Goal: Task Accomplishment & Management: Manage account settings

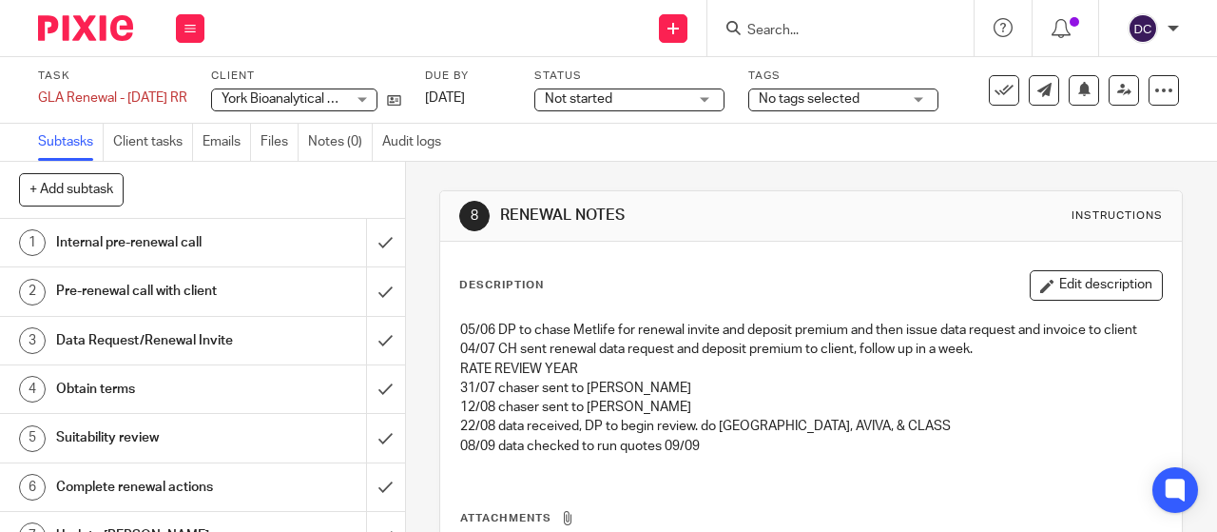
scroll to position [29, 0]
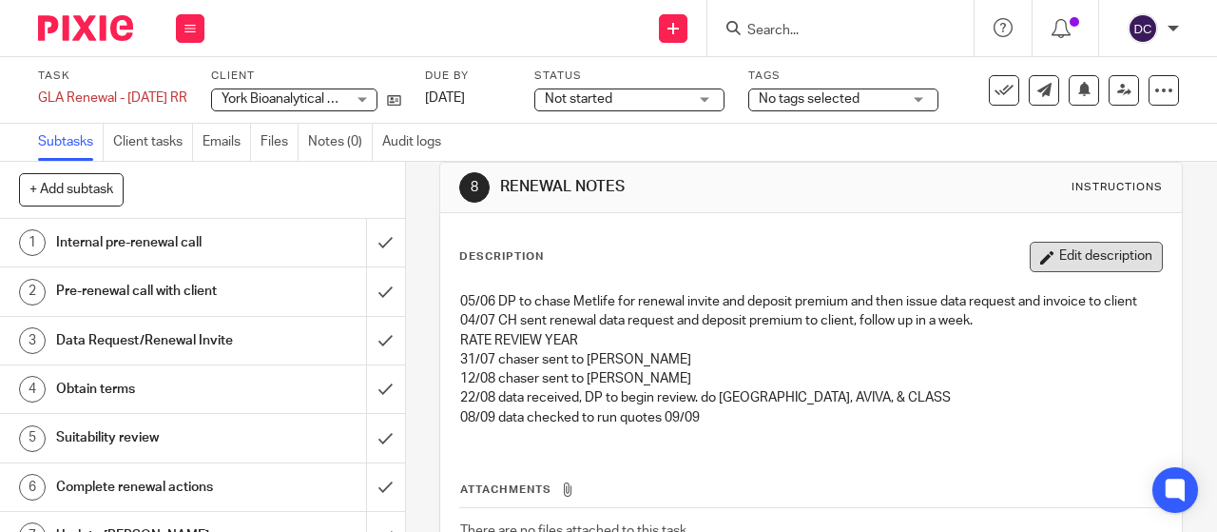
click at [1048, 253] on button "Edit description" at bounding box center [1096, 257] width 133 height 30
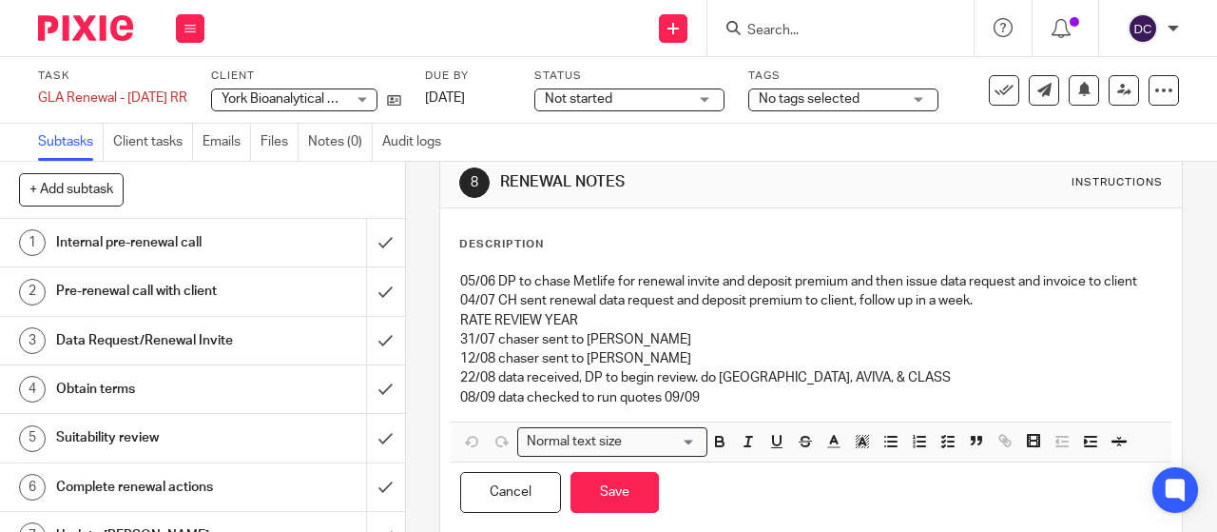
scroll to position [35, 0]
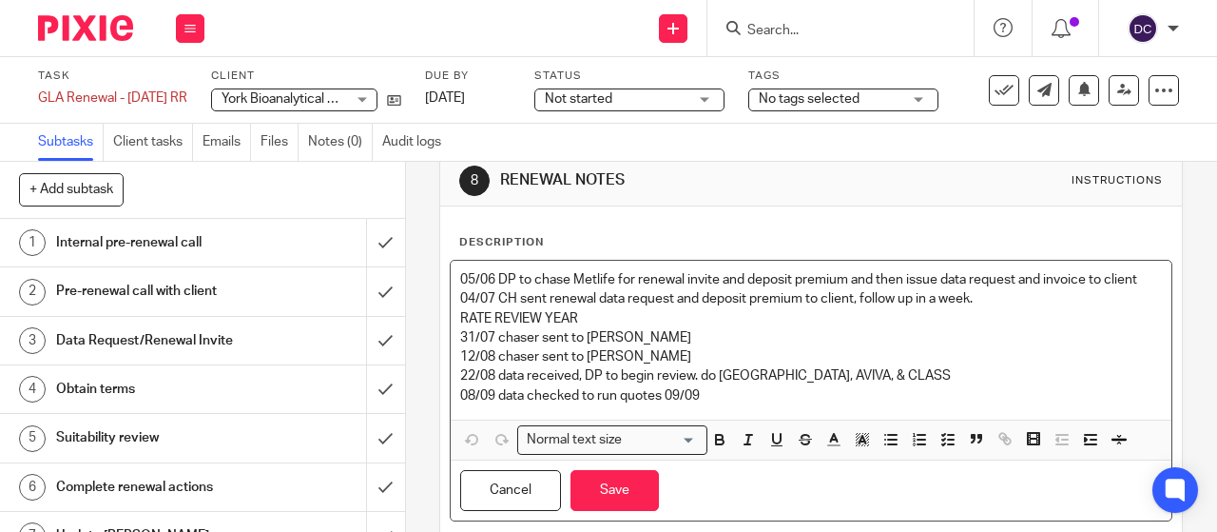
click at [735, 389] on p "08/09 data checked to run quotes 09/09" at bounding box center [811, 395] width 702 height 19
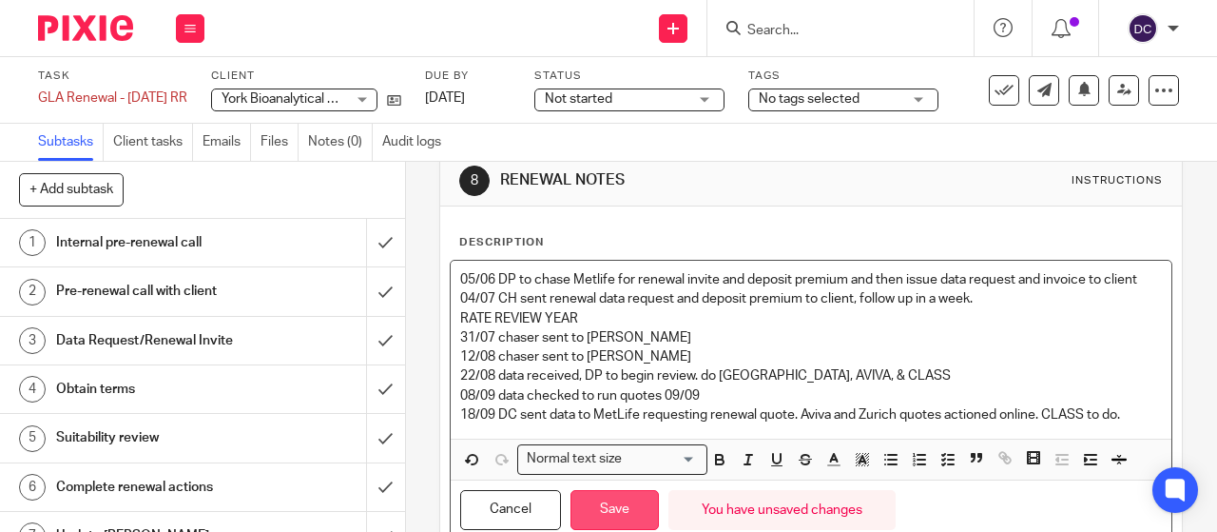
click at [601, 501] on button "Save" at bounding box center [615, 510] width 88 height 41
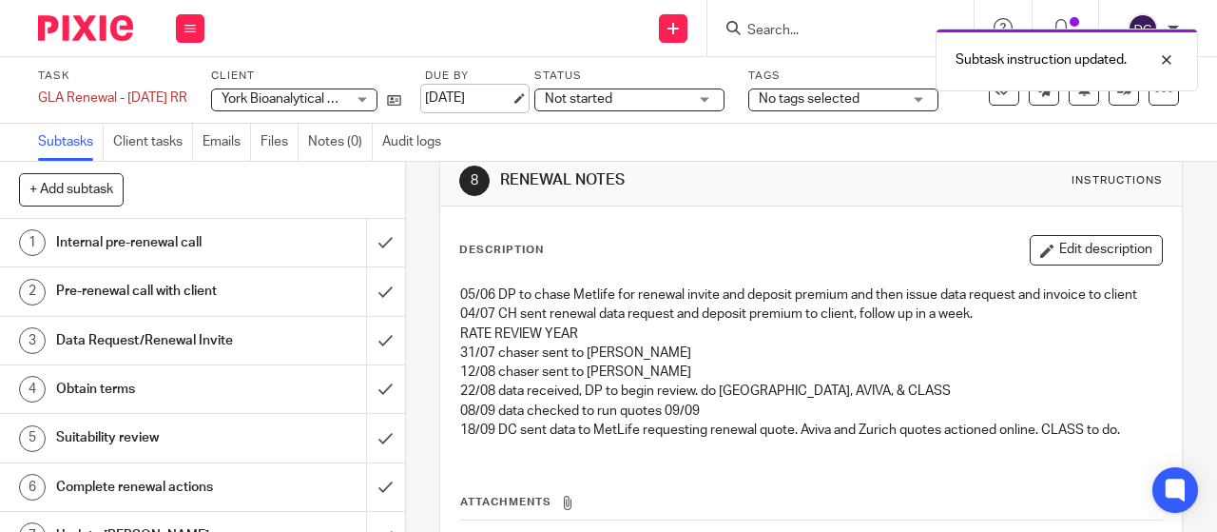
click at [498, 97] on link "9 Sep 2025" at bounding box center [468, 98] width 86 height 20
click at [87, 39] on img at bounding box center [85, 28] width 95 height 26
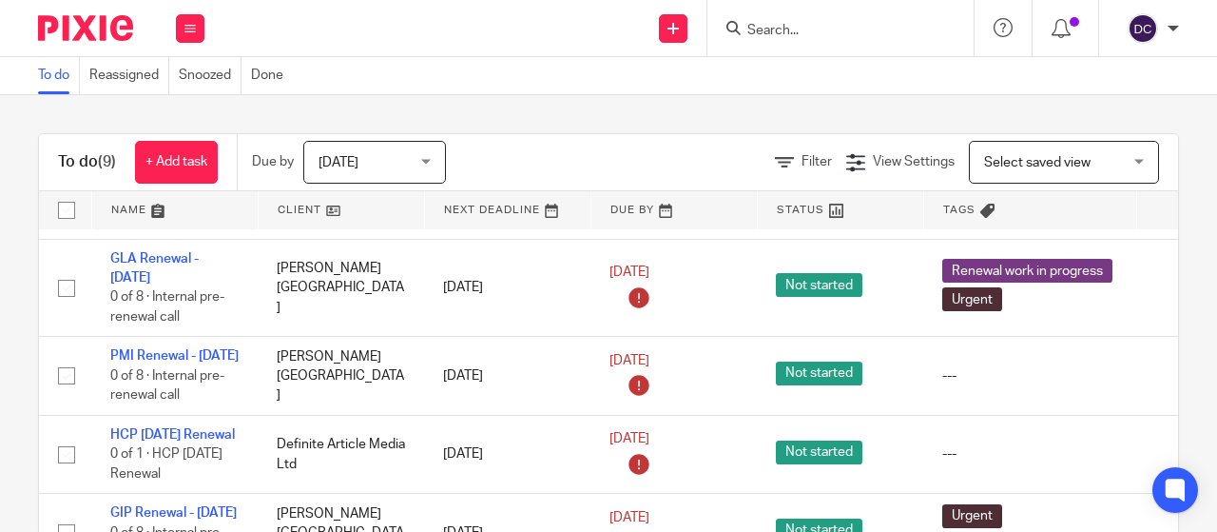
scroll to position [249, 0]
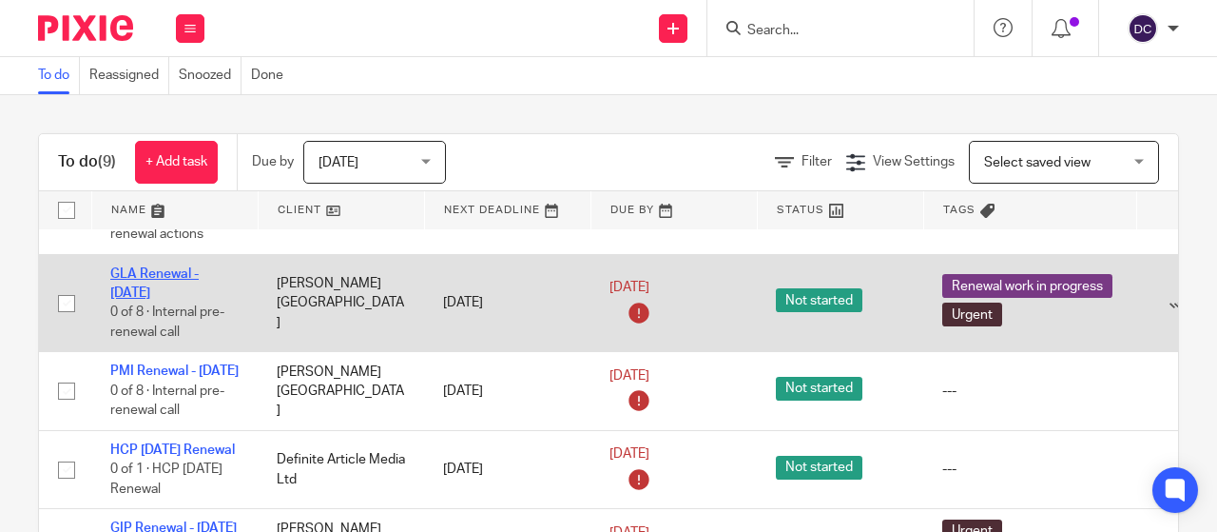
click at [148, 297] on link "GLA Renewal - 01/04/2025" at bounding box center [154, 283] width 88 height 32
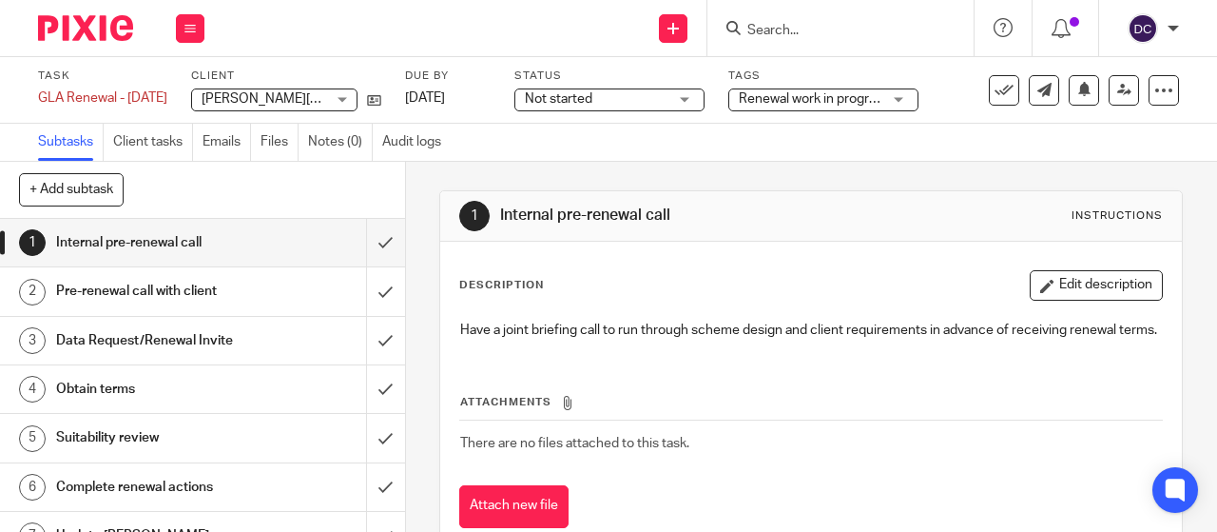
scroll to position [75, 0]
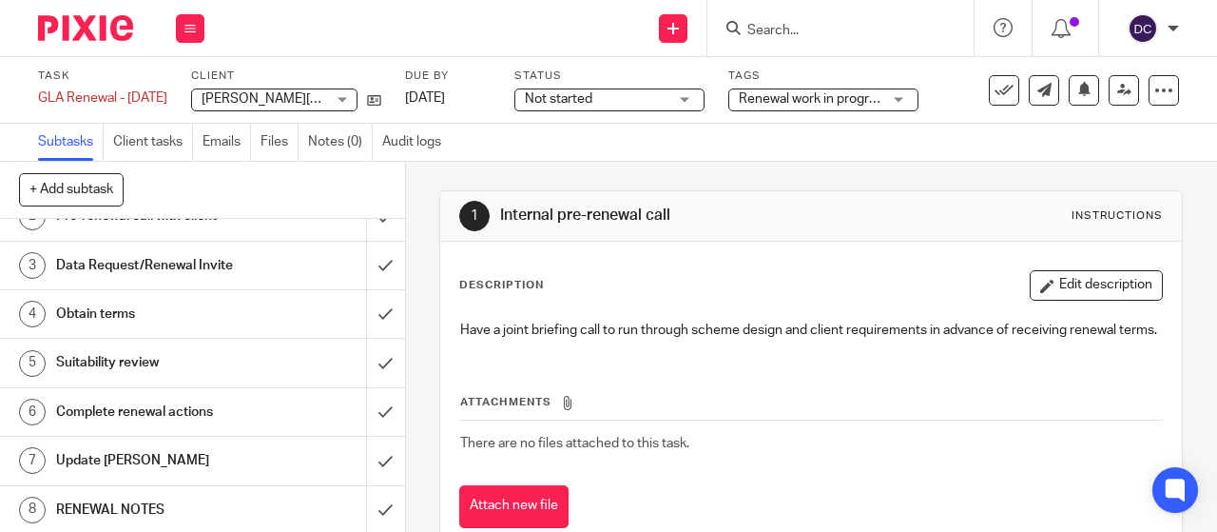
click at [276, 496] on div "RENEWAL NOTES" at bounding box center [201, 509] width 291 height 29
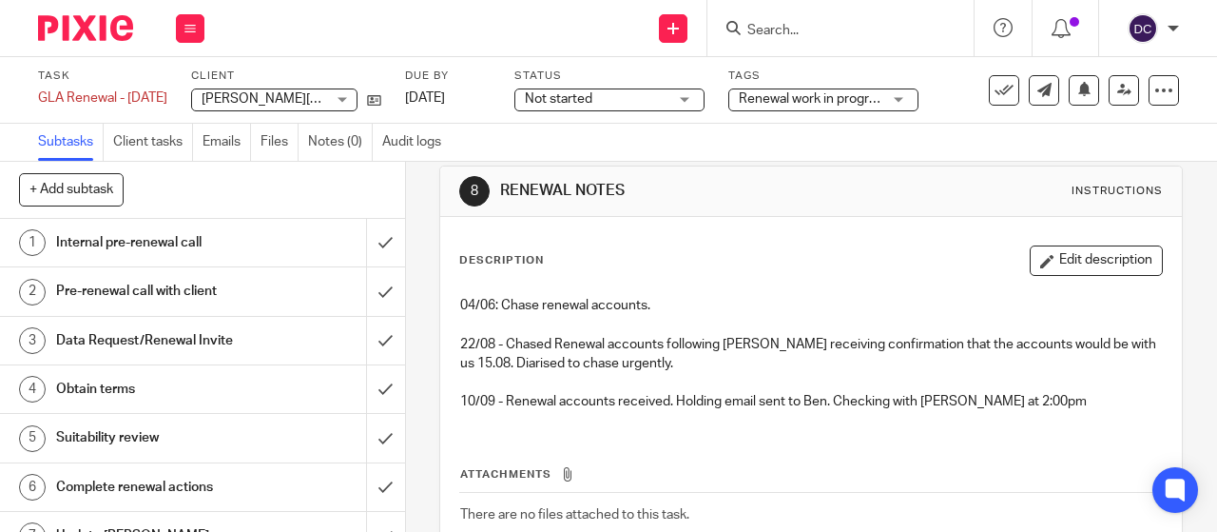
scroll to position [28, 0]
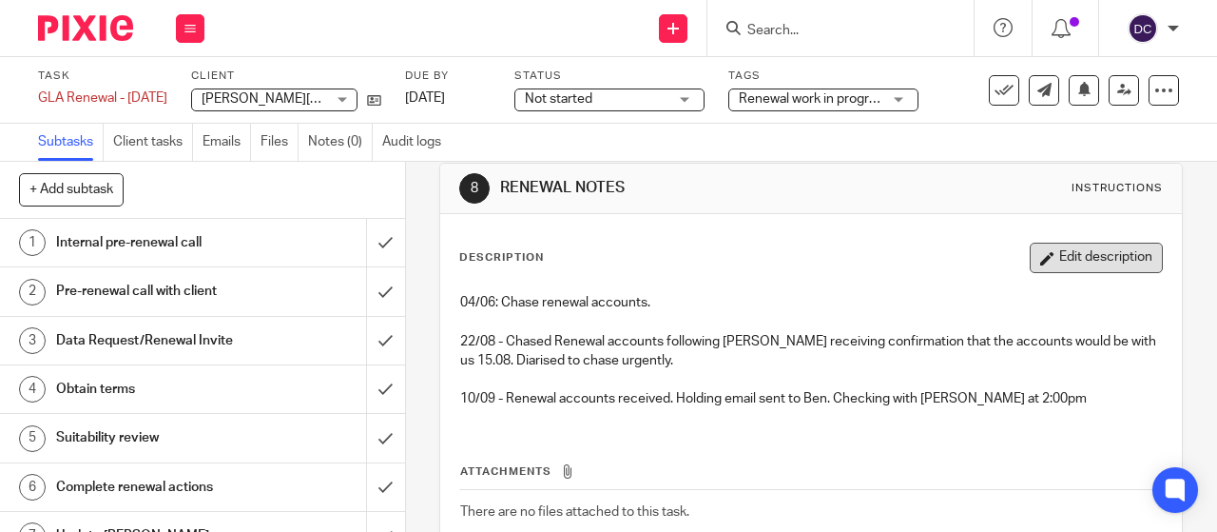
click at [1067, 249] on button "Edit description" at bounding box center [1096, 257] width 133 height 30
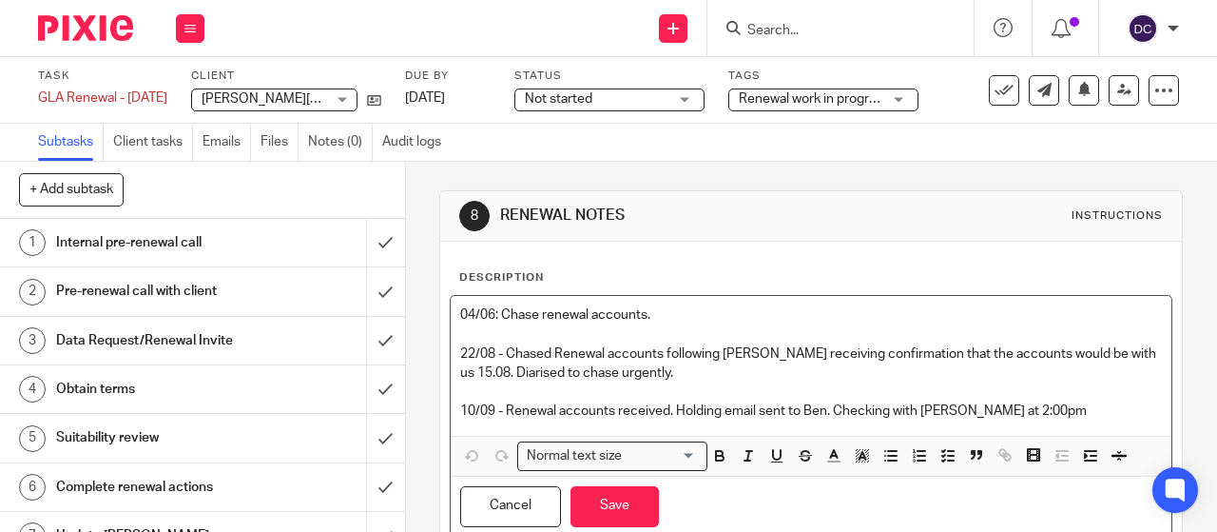
click at [1038, 414] on p "10/09 - Renewal accounts received. Holding email sent to Ben. Checking with Pau…" at bounding box center [811, 410] width 702 height 19
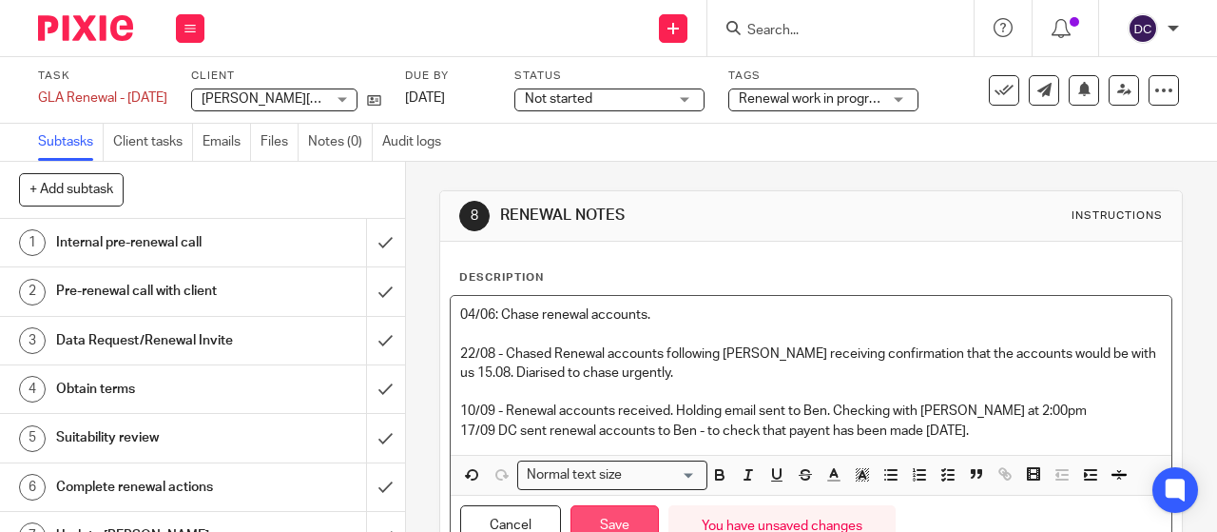
click at [618, 513] on button "Save" at bounding box center [615, 525] width 88 height 41
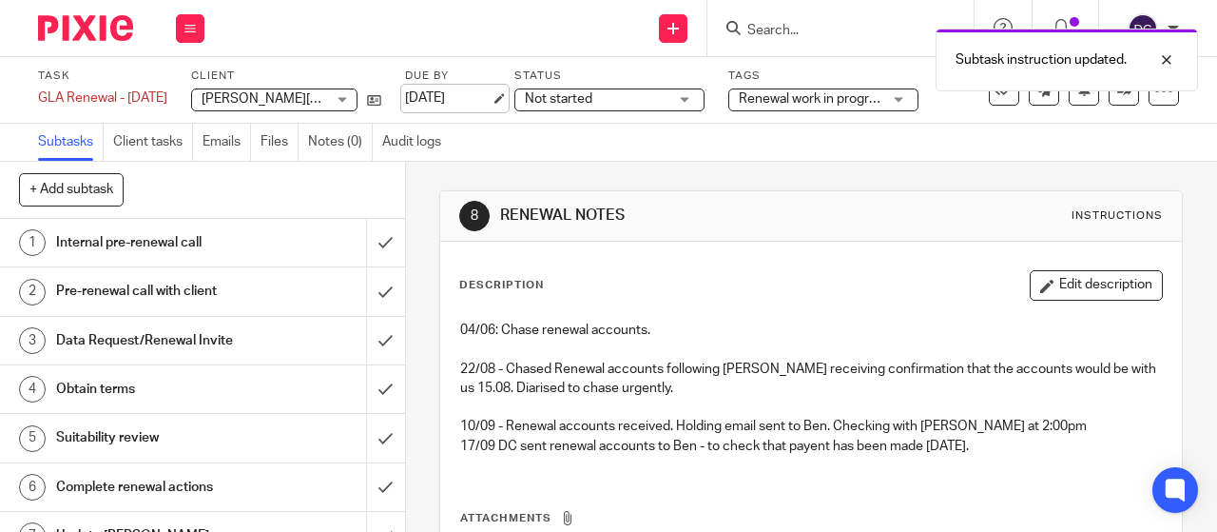
click at [463, 98] on link "10 Sep 2025" at bounding box center [448, 98] width 86 height 20
click at [88, 35] on img at bounding box center [85, 28] width 95 height 26
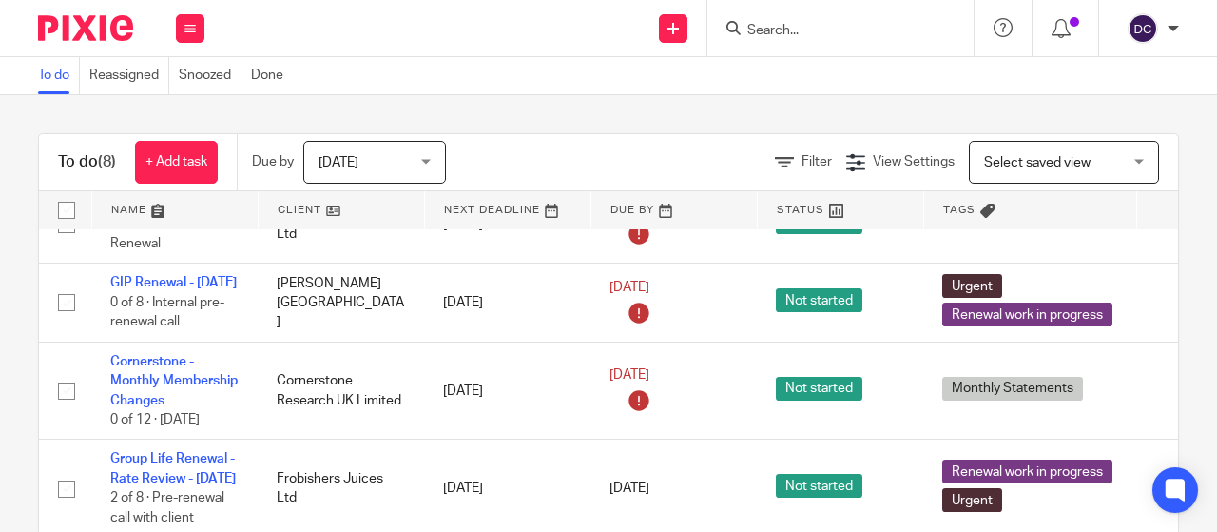
scroll to position [43, 0]
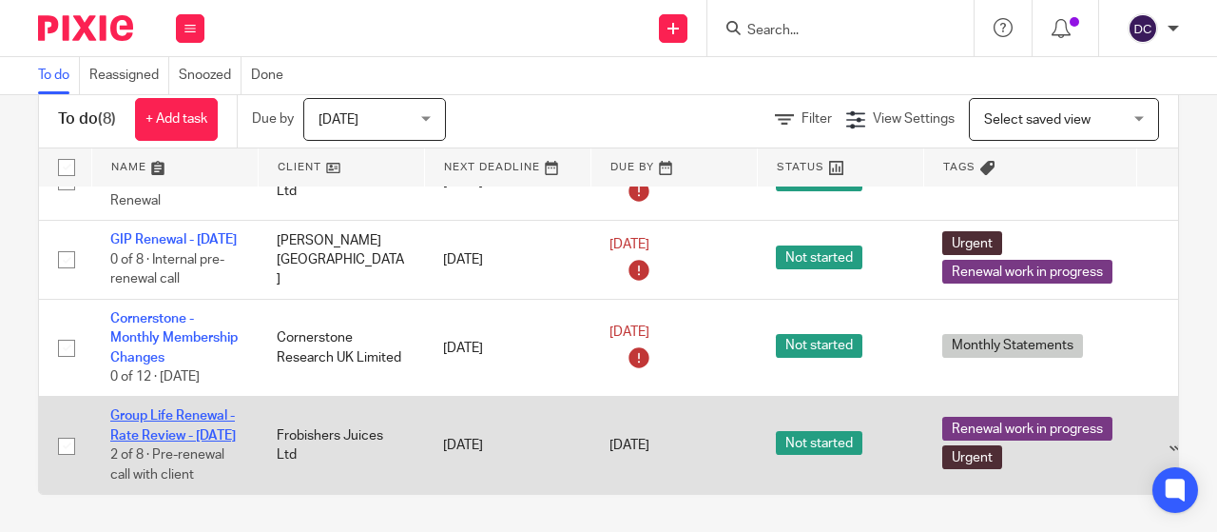
click at [168, 409] on link "Group Life Renewal - Rate Review - [DATE]" at bounding box center [173, 425] width 126 height 32
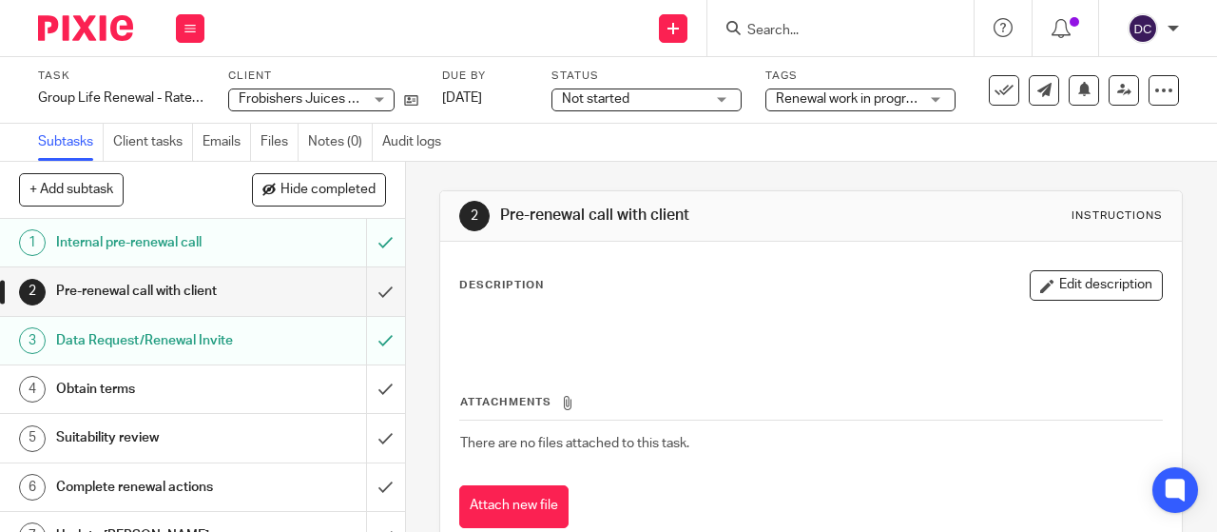
scroll to position [75, 0]
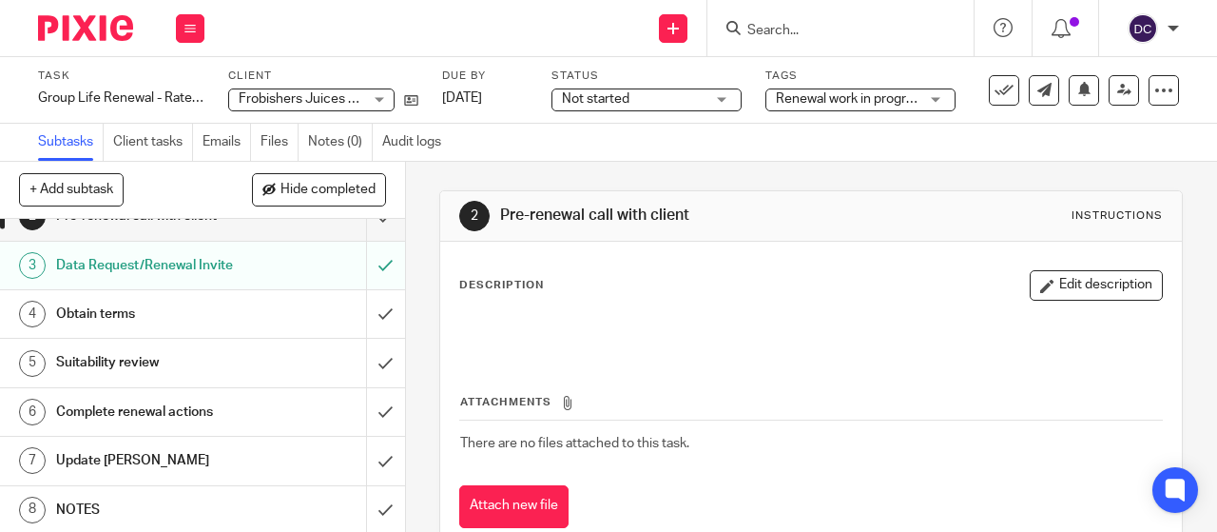
click at [198, 503] on h1 "NOTES" at bounding box center [153, 509] width 194 height 29
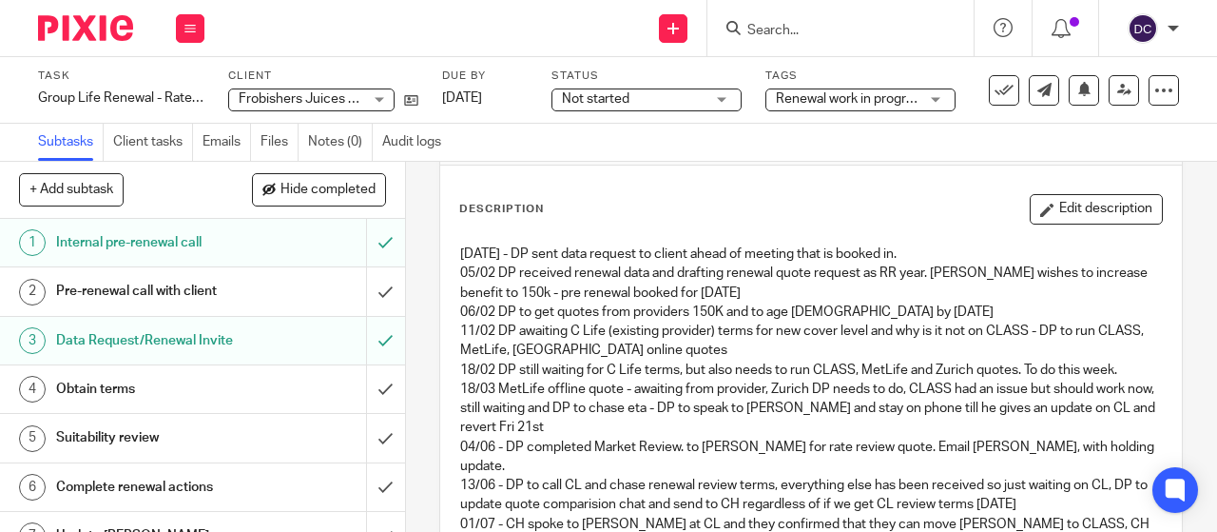
scroll to position [68, 0]
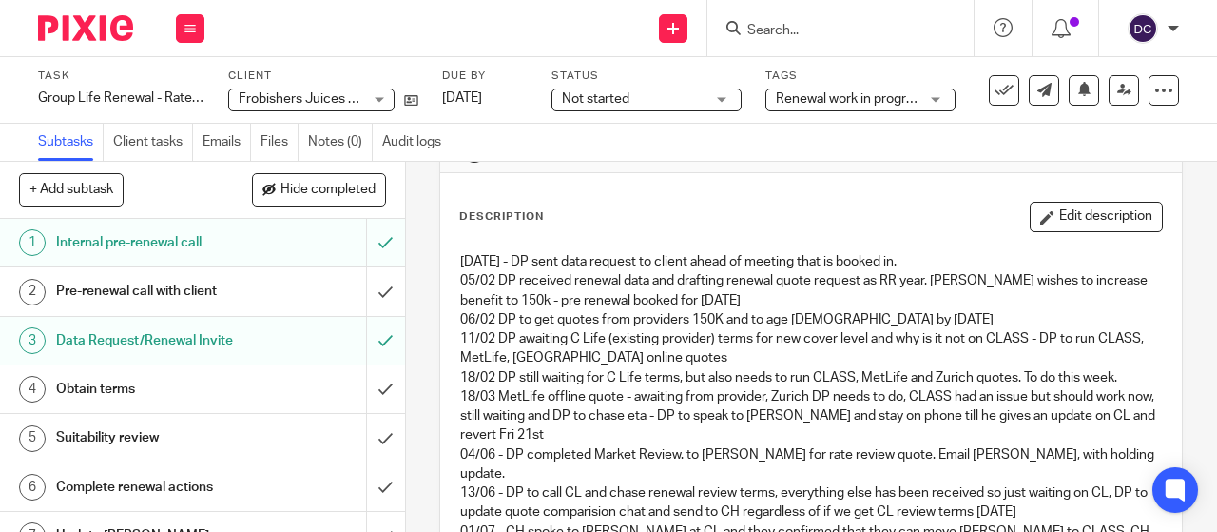
click at [74, 35] on img at bounding box center [85, 28] width 95 height 26
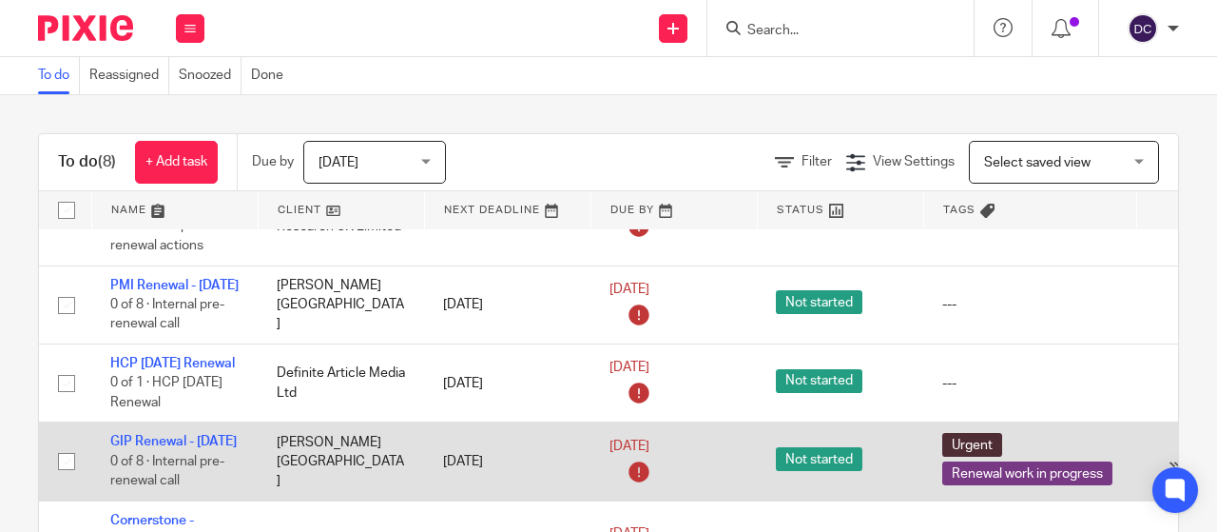
scroll to position [236, 0]
